Goal: Check status: Check status

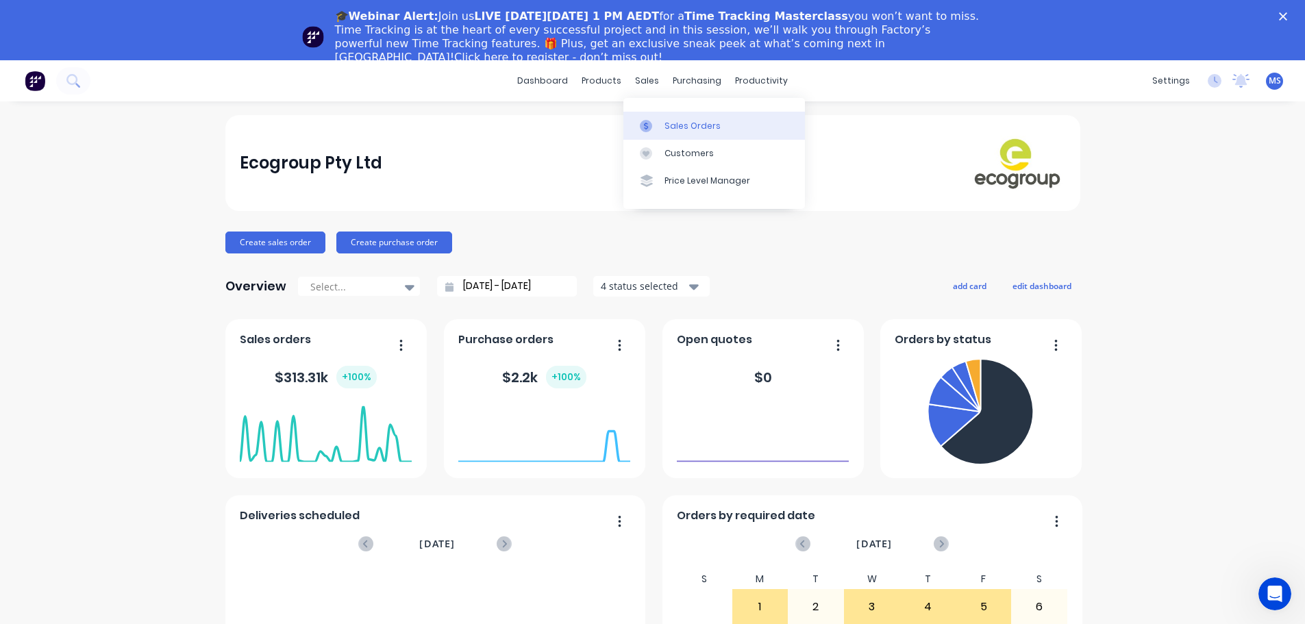
click at [694, 132] on div "Sales Orders" at bounding box center [693, 126] width 56 height 12
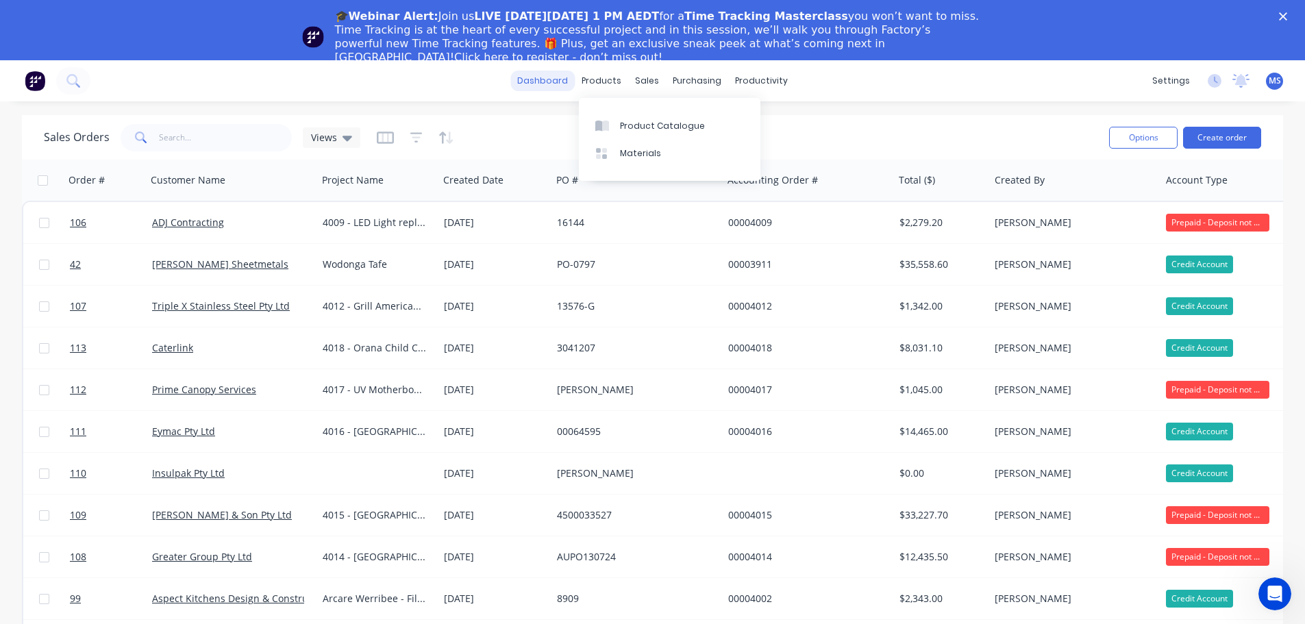
click at [545, 82] on link "dashboard" at bounding box center [542, 81] width 64 height 21
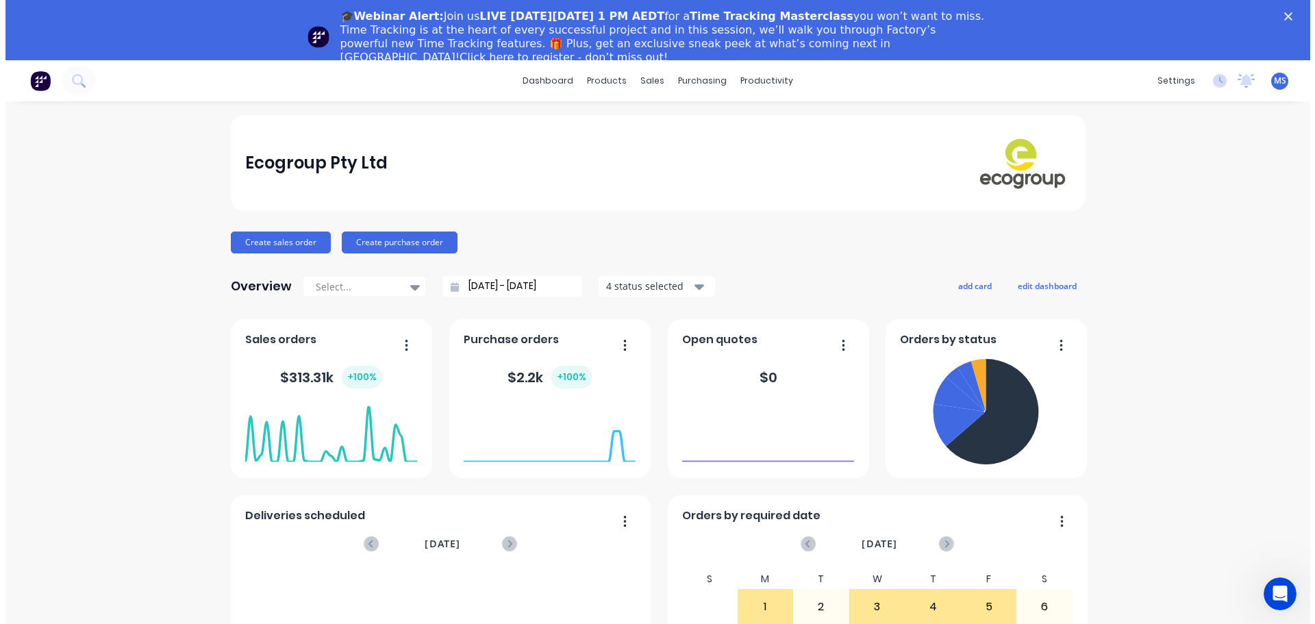
scroll to position [137, 0]
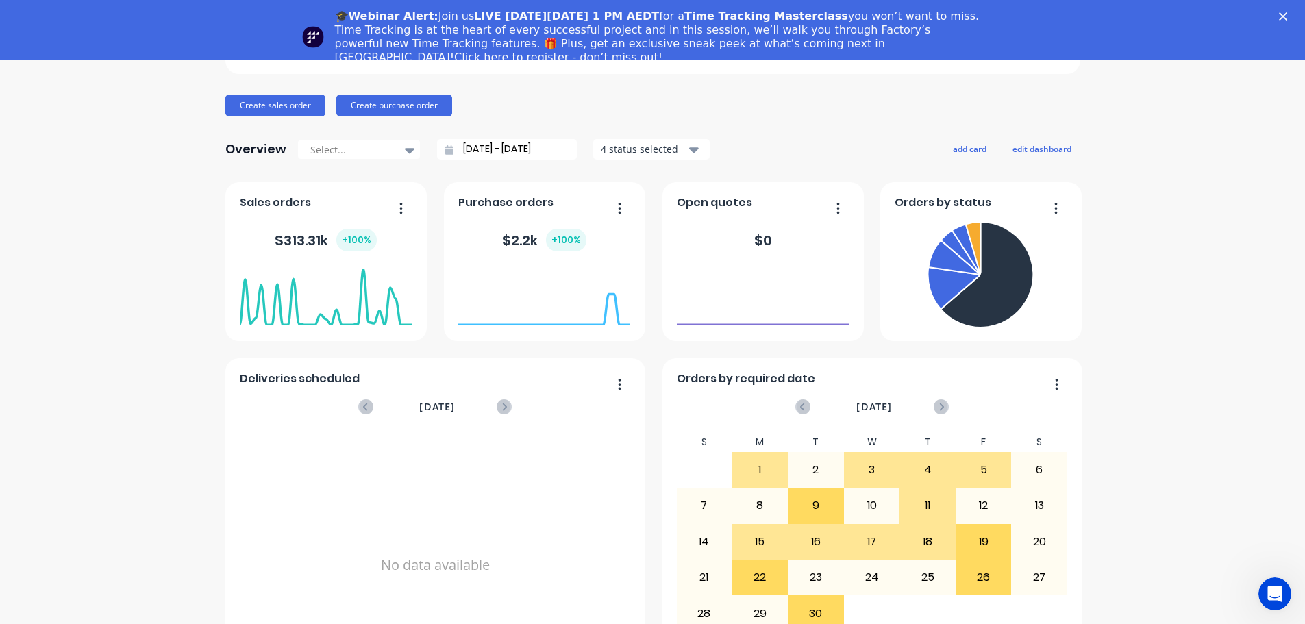
click at [393, 212] on button "button" at bounding box center [396, 209] width 29 height 21
click at [1054, 210] on icon "button" at bounding box center [1055, 208] width 3 height 14
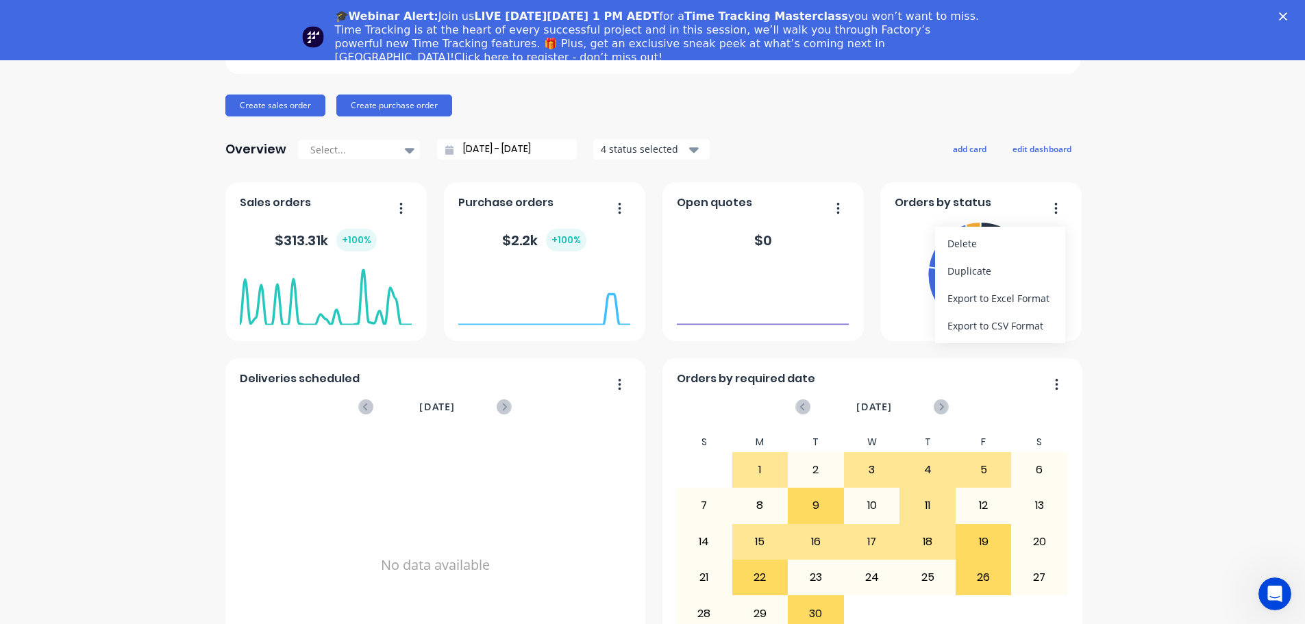
click at [1115, 217] on div "Ecogroup Pty Ltd Create sales order Create purchase order Overview Select... [D…" at bounding box center [652, 335] width 1305 height 715
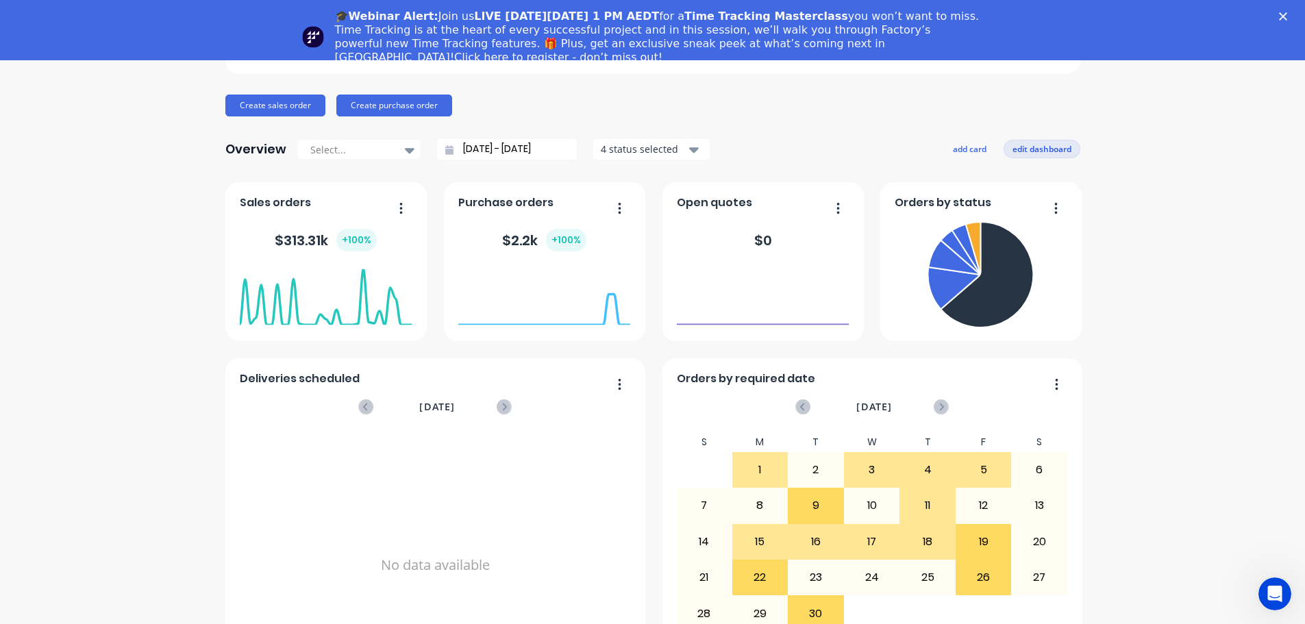
click at [1049, 146] on button "edit dashboard" at bounding box center [1042, 149] width 77 height 18
click at [974, 149] on button "add card" at bounding box center [966, 149] width 51 height 18
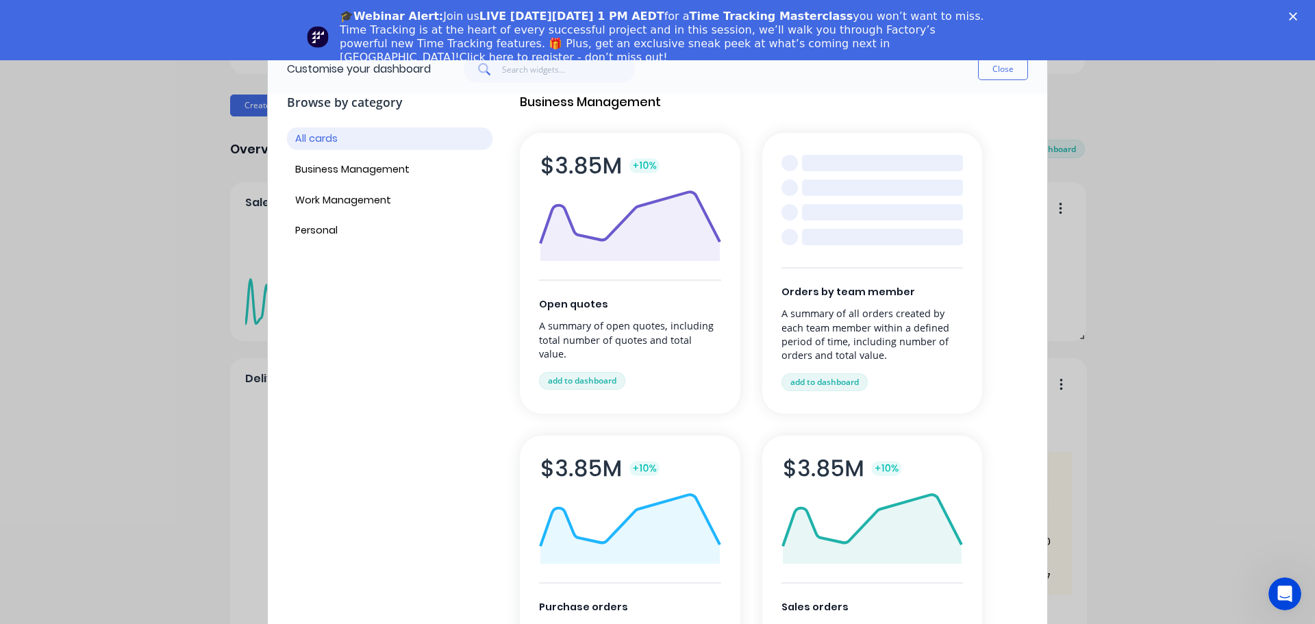
scroll to position [0, 0]
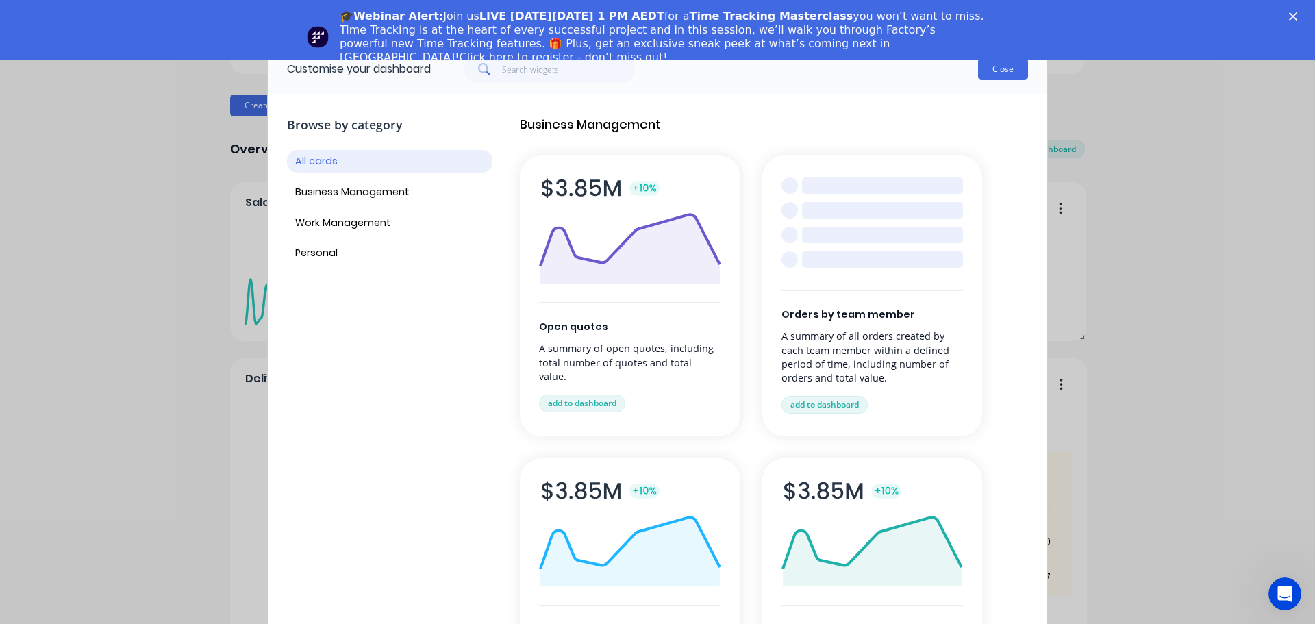
click at [1010, 75] on button "Close" at bounding box center [1003, 69] width 50 height 22
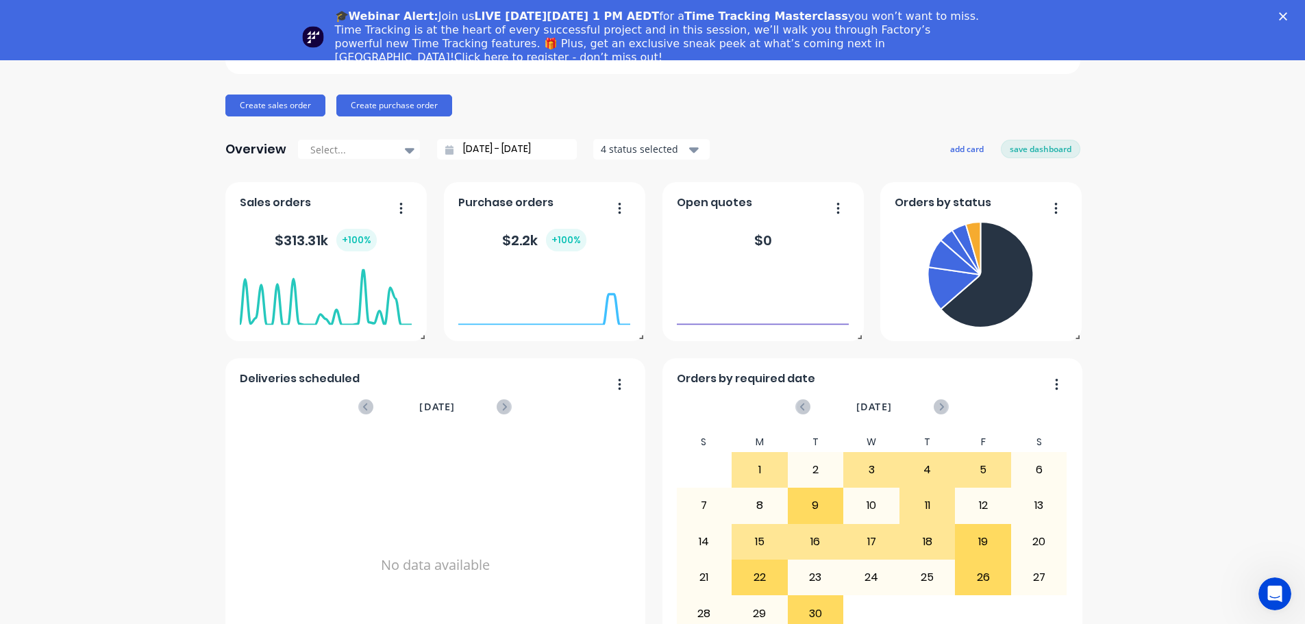
click at [1287, 12] on div "🎓Webinar Alert: Join us LIVE [DATE][DATE] 1 PM AEDT for a Time Tracking Masterc…" at bounding box center [652, 36] width 1305 height 63
click at [1287, 16] on icon "Close" at bounding box center [1283, 16] width 8 height 8
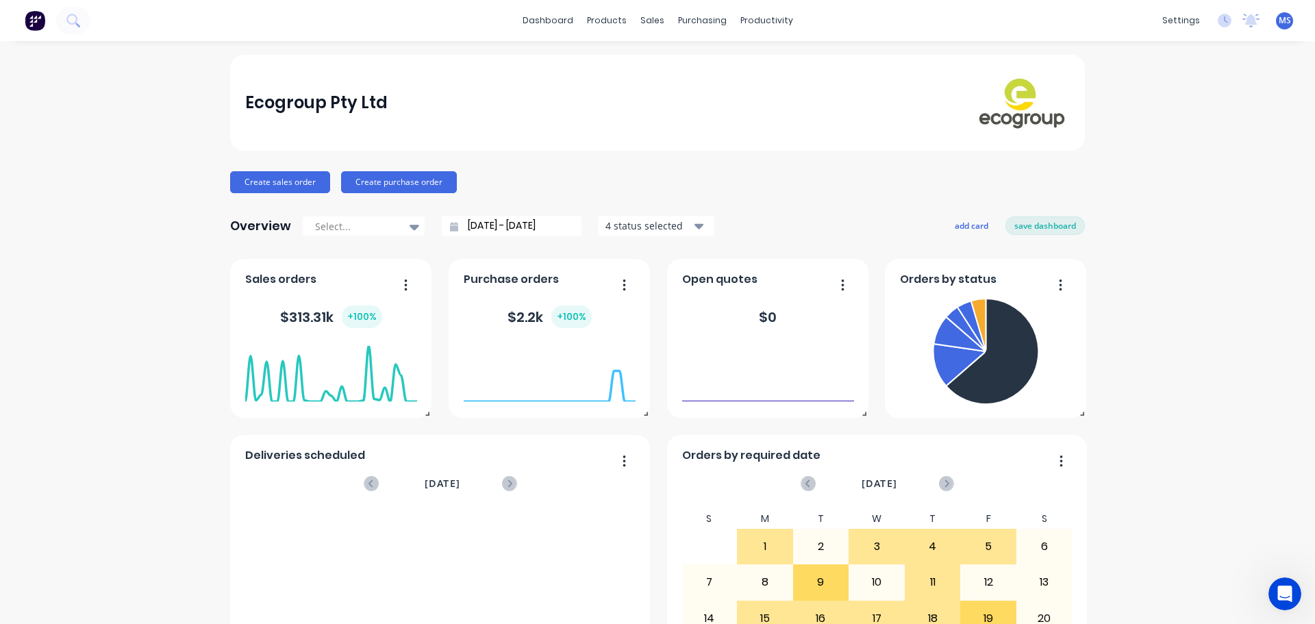
click at [84, 34] on div "dashboard products sales purchasing productivity dashboard products Product Cat…" at bounding box center [657, 20] width 1315 height 41
click at [79, 26] on icon at bounding box center [77, 25] width 5 height 5
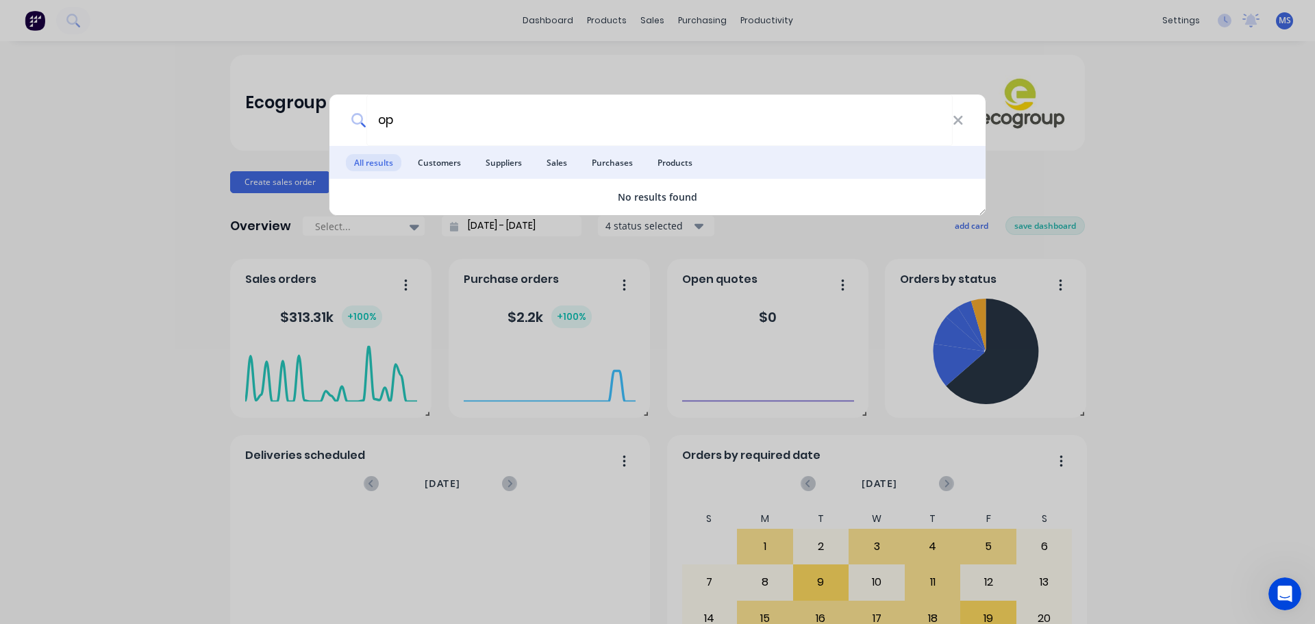
type input "o"
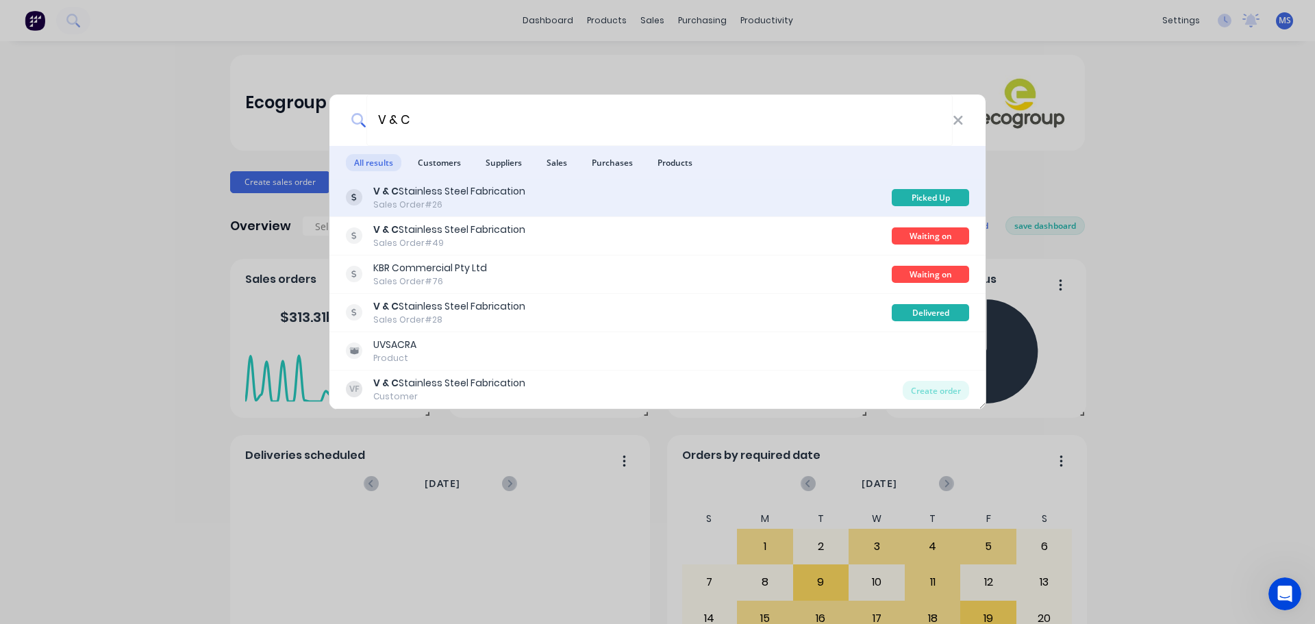
type input "V & C"
click at [487, 184] on div "V & C Stainless Steel Fabrication" at bounding box center [449, 191] width 152 height 14
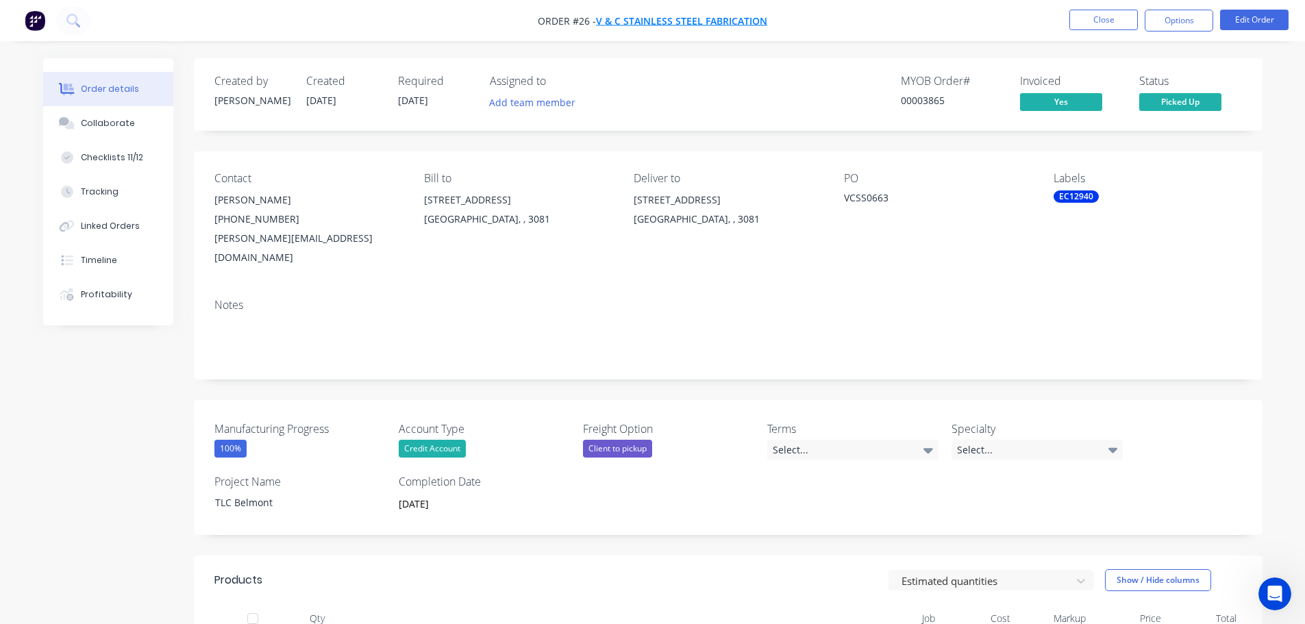
click at [658, 21] on span "V & C Stainless Steel Fabrication" at bounding box center [681, 20] width 171 height 13
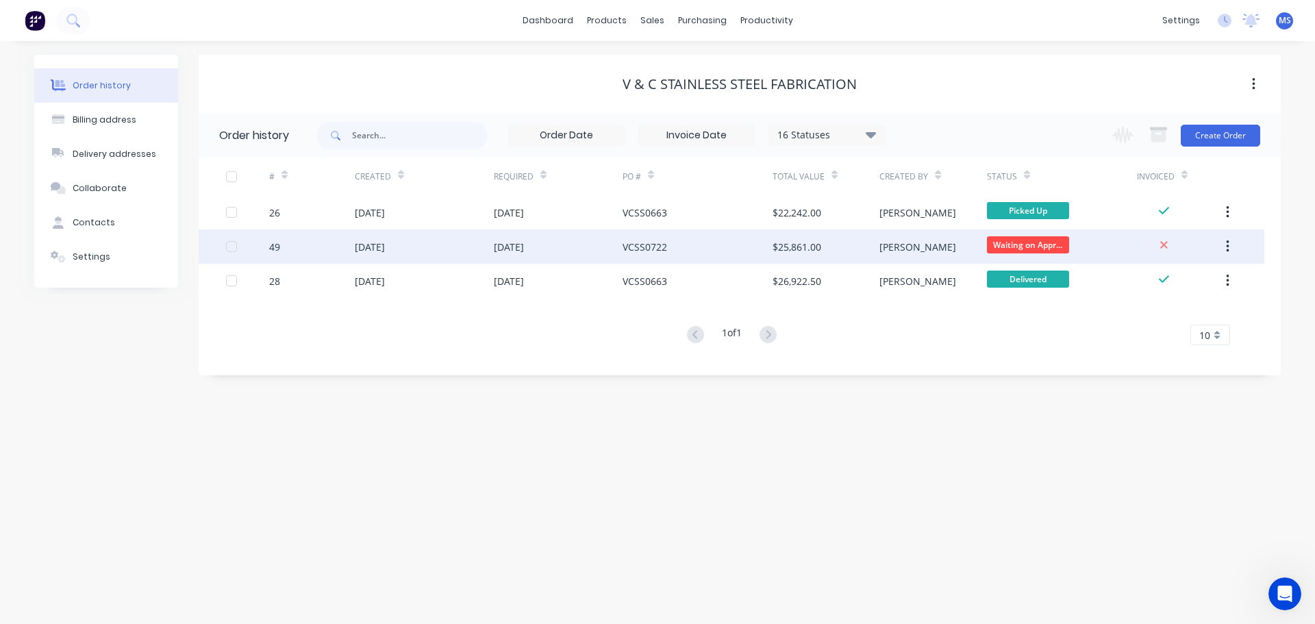
click at [560, 251] on div "[DATE]" at bounding box center [558, 246] width 129 height 34
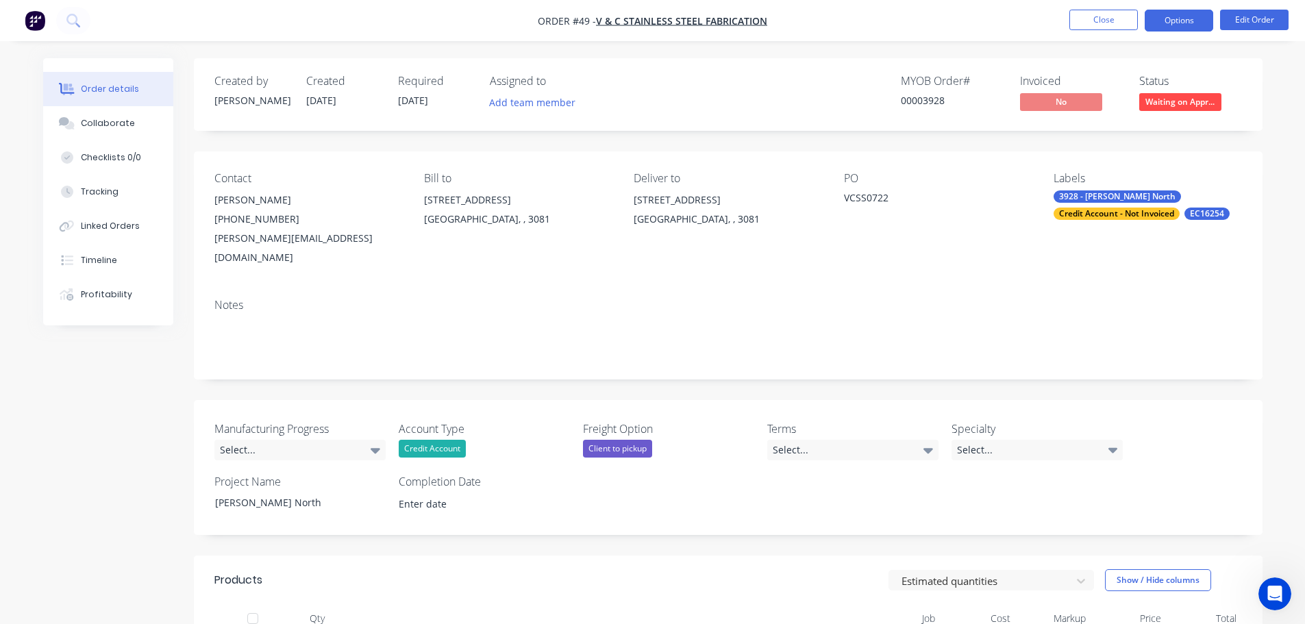
click at [1181, 21] on button "Options" at bounding box center [1179, 21] width 69 height 22
click at [456, 493] on input at bounding box center [474, 503] width 171 height 21
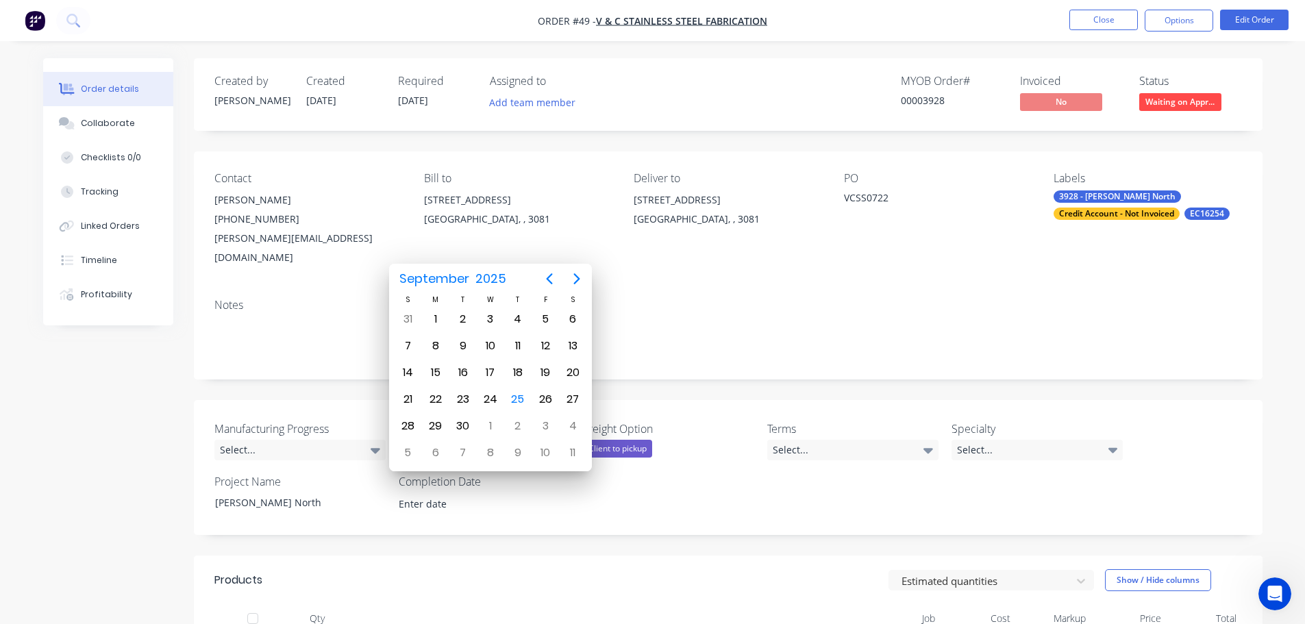
click at [823, 508] on div "Manufacturing Progress Select... Account Type Credit Account Freight Option Cli…" at bounding box center [728, 467] width 1069 height 135
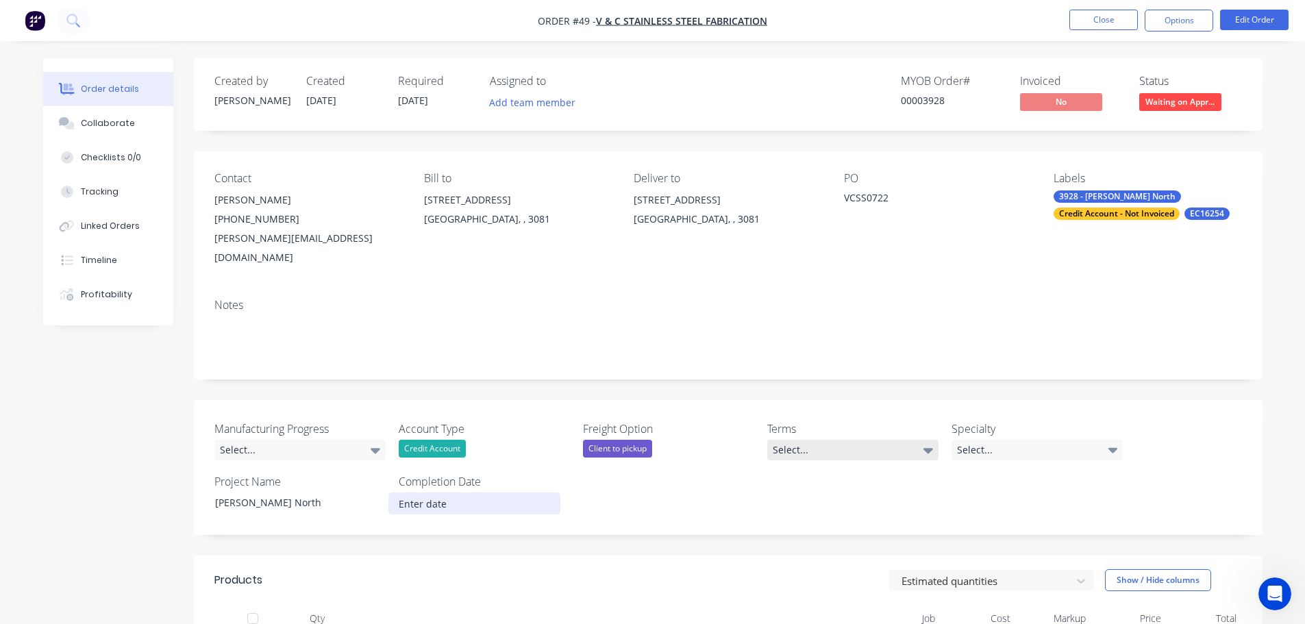
click at [839, 440] on div "Select..." at bounding box center [852, 450] width 171 height 21
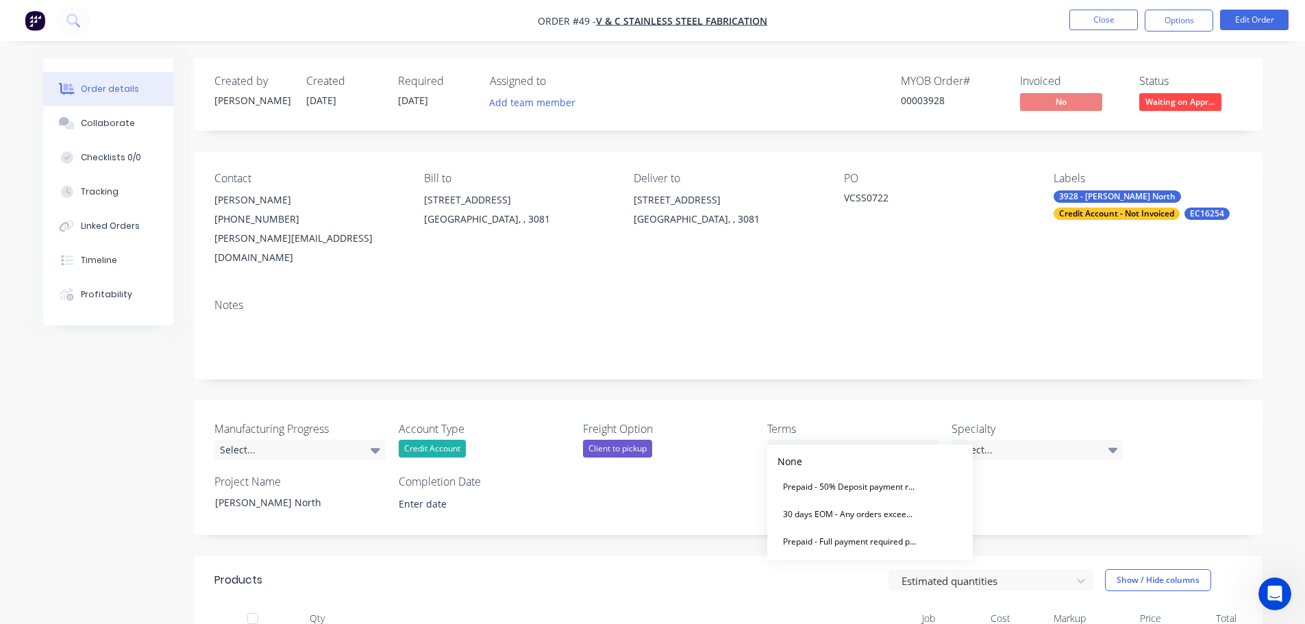
click at [875, 507] on div "30 days EOM - Any orders exceeding your approved credit limit will require prep…" at bounding box center [850, 515] width 144 height 18
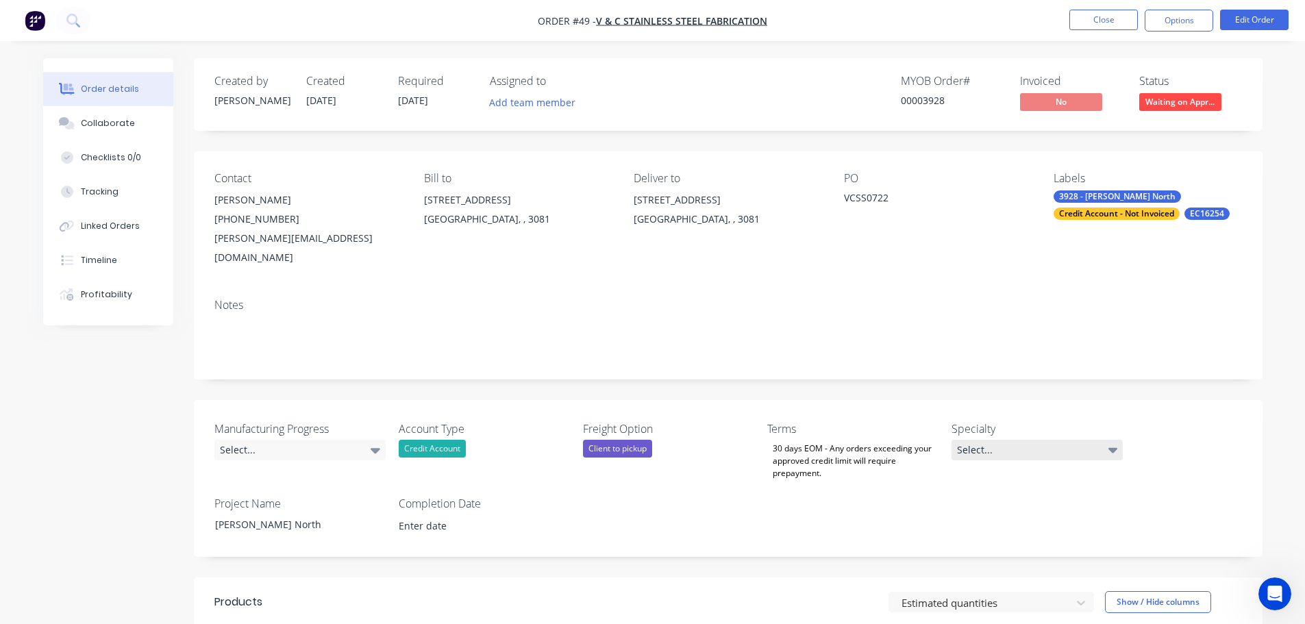
click at [980, 440] on div "Select..." at bounding box center [1037, 450] width 171 height 21
click at [826, 485] on div "Manufacturing Progress Select... Account Type Credit Account Freight Option Cli…" at bounding box center [728, 478] width 1069 height 157
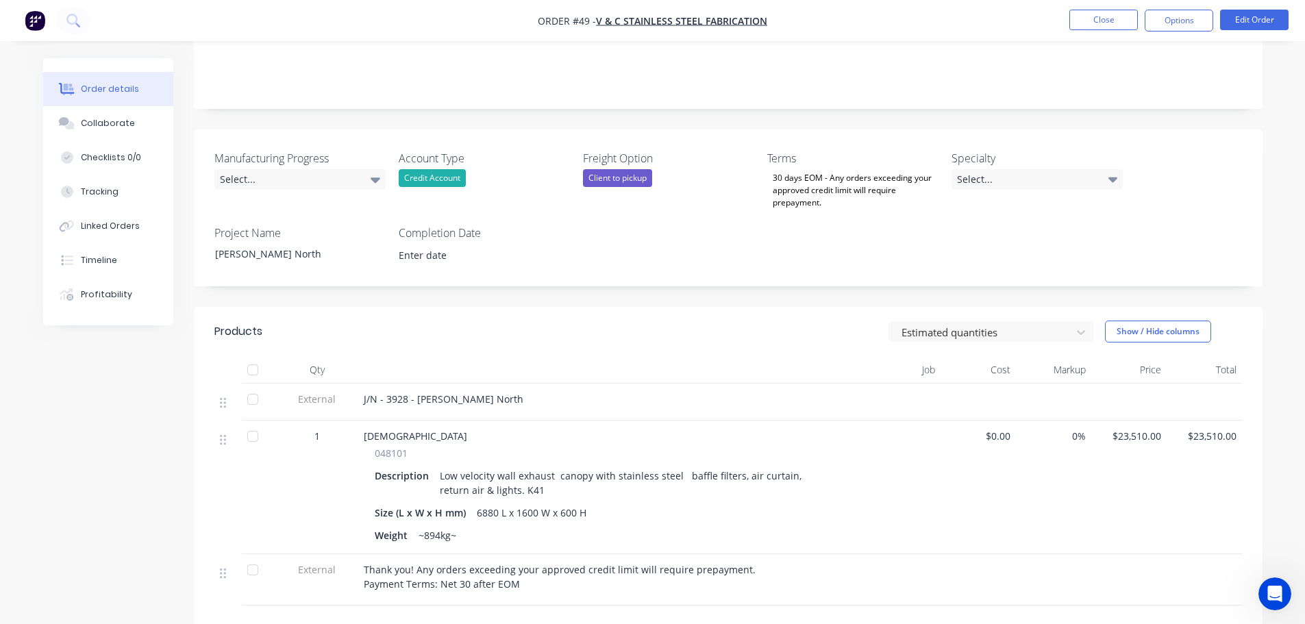
scroll to position [274, 0]
click at [434, 241] on input at bounding box center [474, 251] width 171 height 21
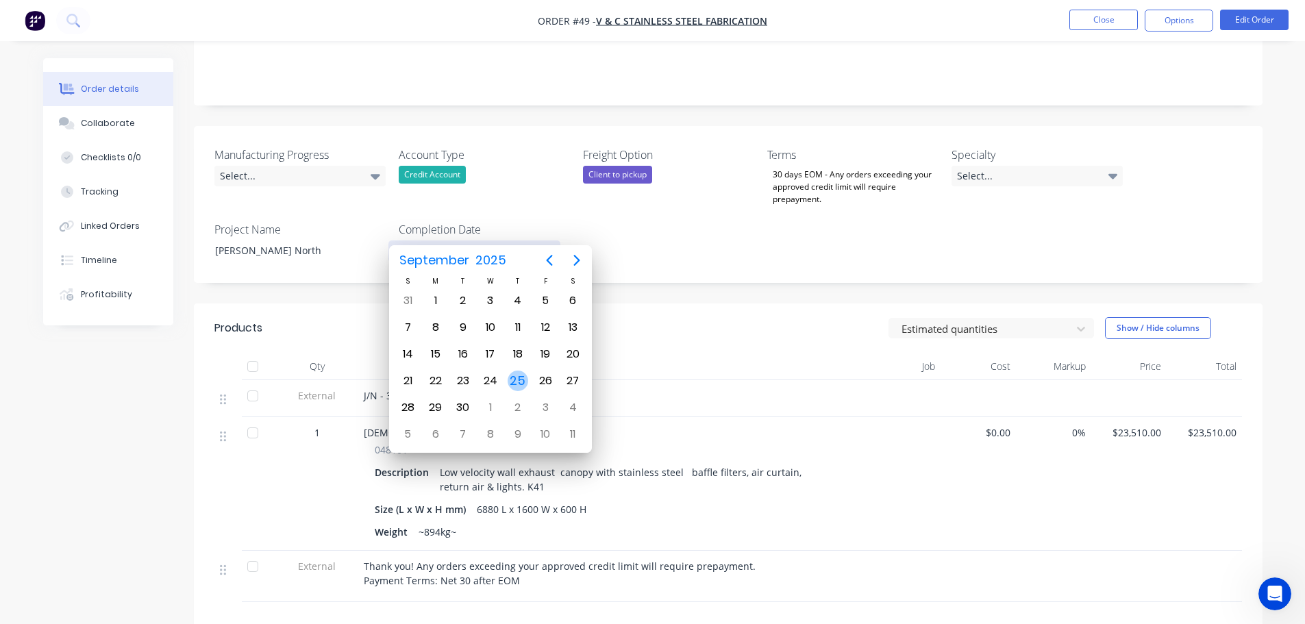
click at [523, 381] on div "25" at bounding box center [518, 381] width 21 height 21
type input "[DATE]"
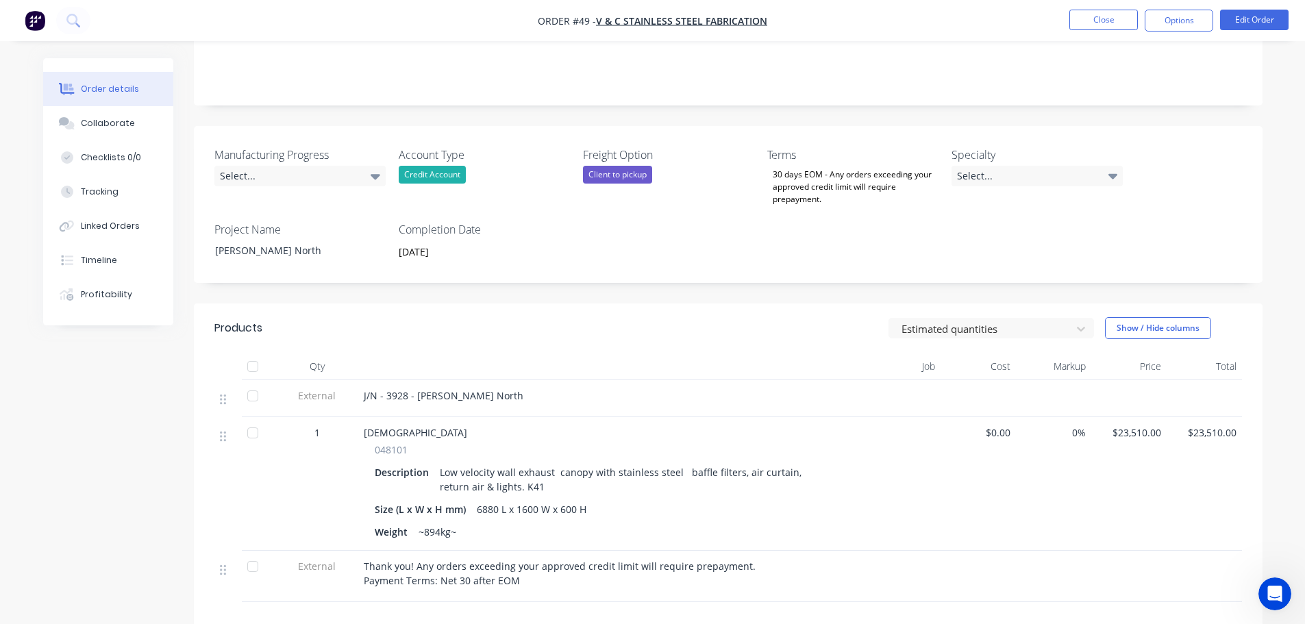
click at [668, 319] on div "Estimated quantities Show / Hide columns" at bounding box center [836, 328] width 809 height 22
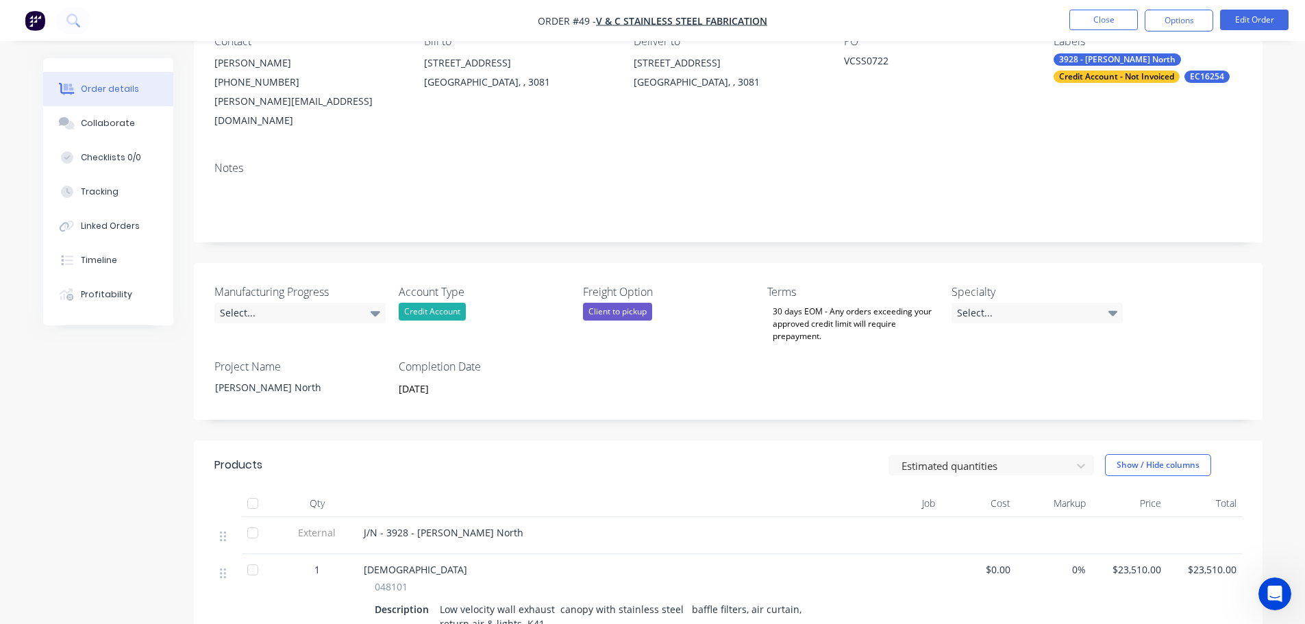
scroll to position [0, 0]
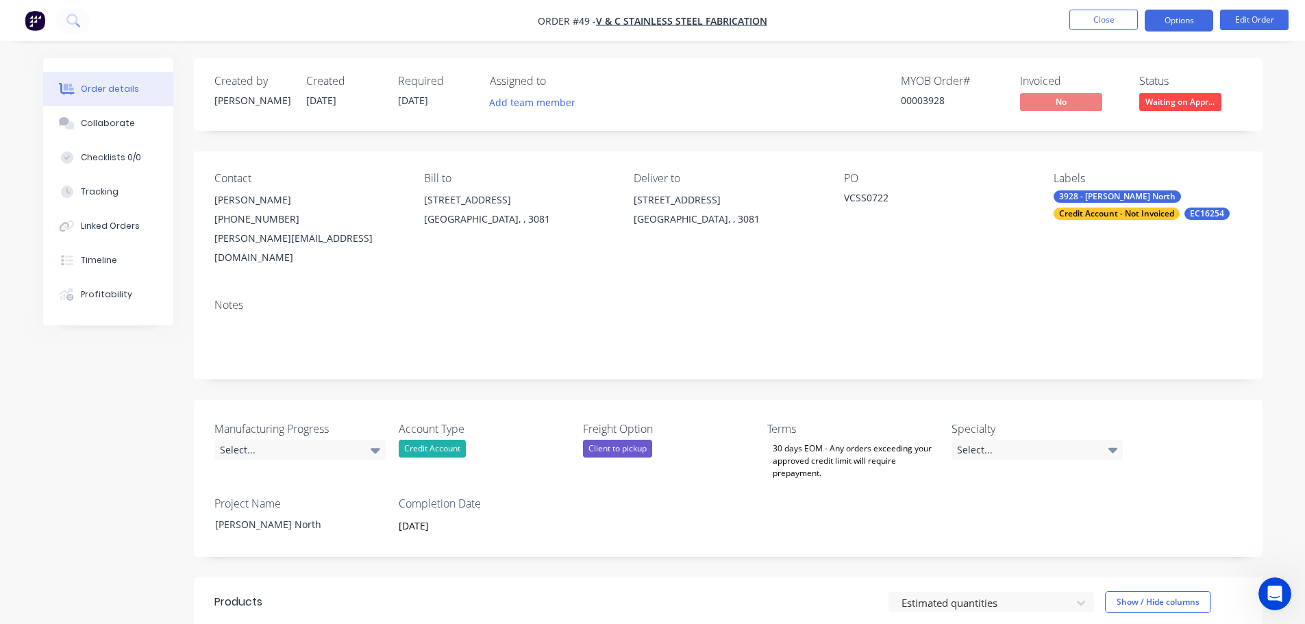
click at [1195, 21] on button "Options" at bounding box center [1179, 21] width 69 height 22
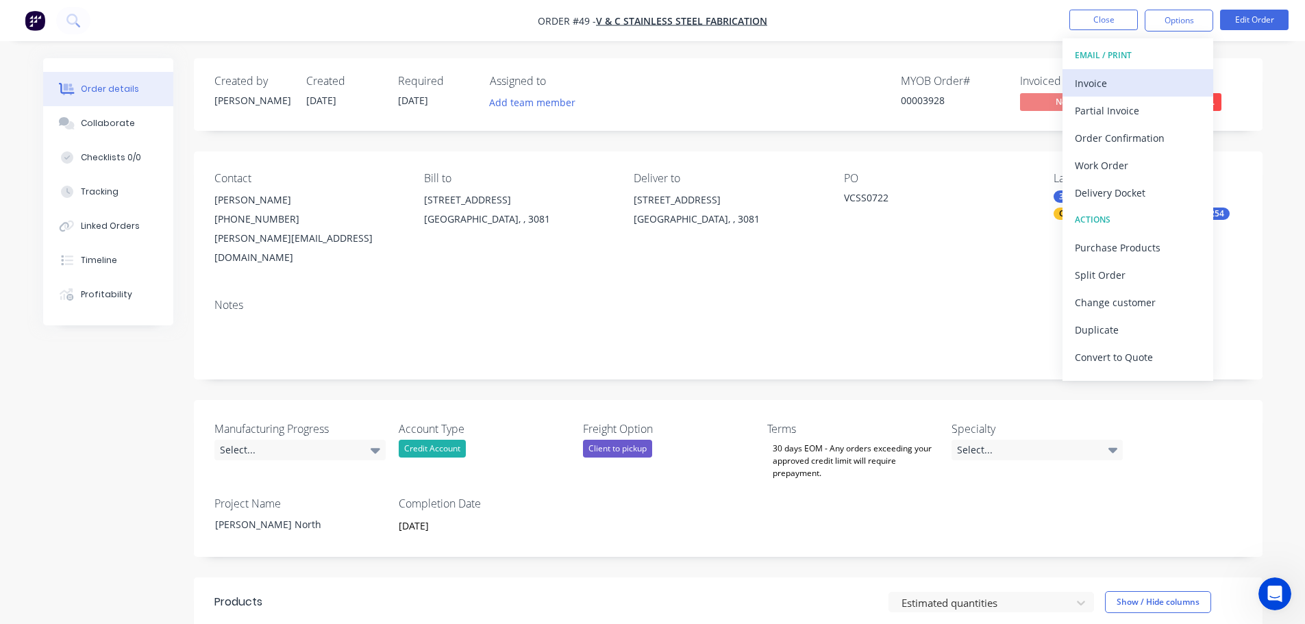
click at [1180, 83] on div "Invoice" at bounding box center [1138, 83] width 126 height 20
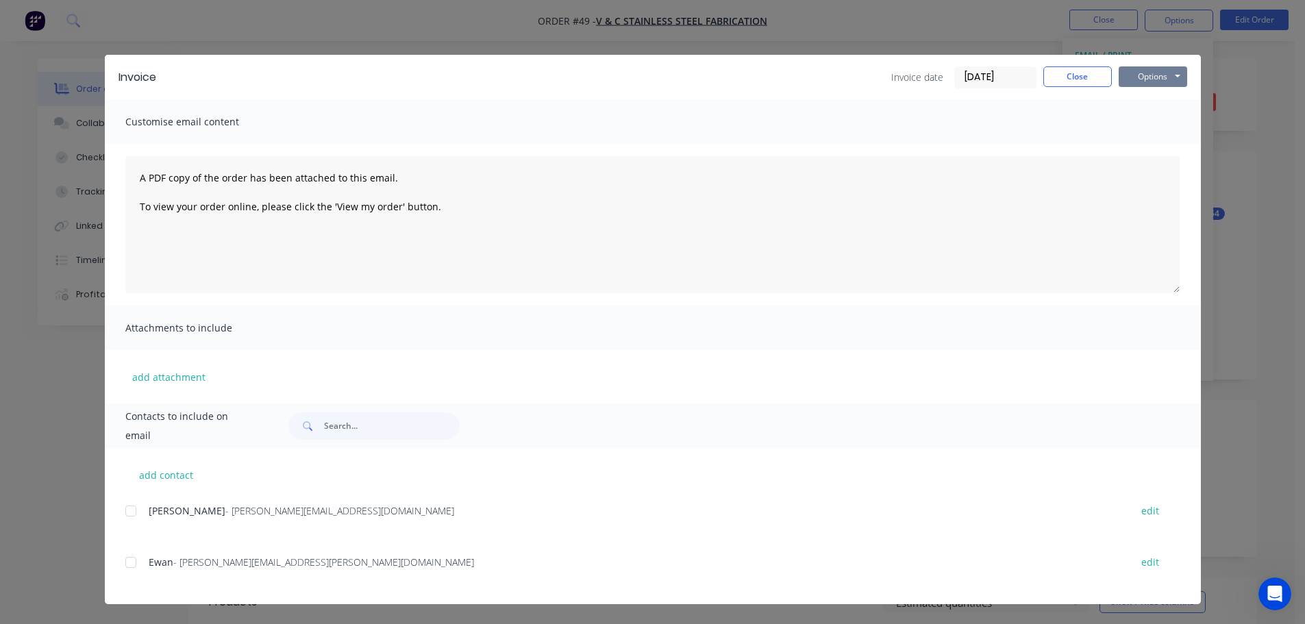
click at [1141, 83] on button "Options" at bounding box center [1153, 76] width 69 height 21
click at [1157, 131] on button "Print" at bounding box center [1163, 123] width 88 height 23
